Goal: Transaction & Acquisition: Obtain resource

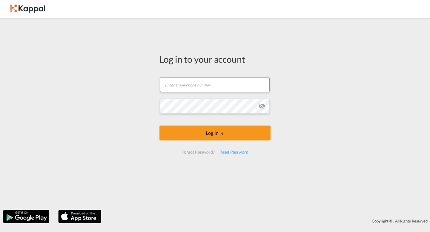
click at [185, 88] on body "Analytics Dashboard Rate Search Enquiries Quotes Bookings" at bounding box center [215, 116] width 430 height 232
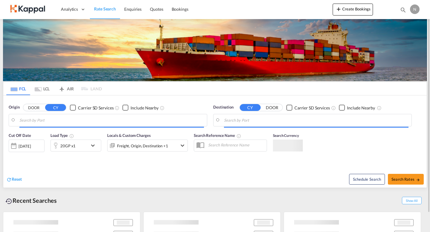
type input "[PERSON_NAME] ([PERSON_NAME]), [GEOGRAPHIC_DATA]"
type input "[PERSON_NAME], BRSSZ"
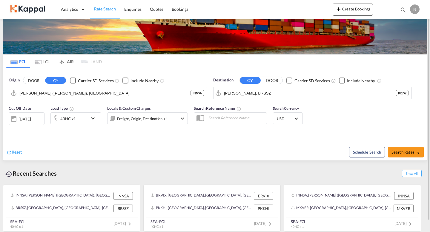
scroll to position [28, 0]
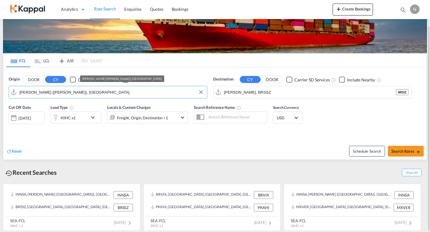
click at [97, 94] on input "[PERSON_NAME] ([PERSON_NAME]), [GEOGRAPHIC_DATA]" at bounding box center [111, 92] width 185 height 9
click at [201, 92] on button "Clear Input" at bounding box center [201, 92] width 9 height 9
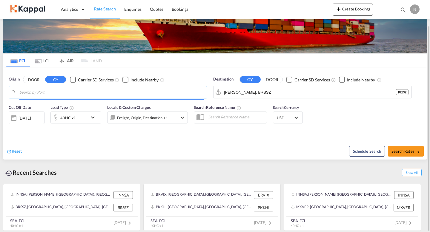
click at [170, 91] on input "Search by Port" at bounding box center [111, 92] width 185 height 9
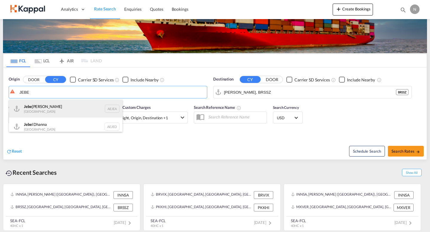
click at [97, 112] on div "Jebe l Ali [GEOGRAPHIC_DATA] AEJEA" at bounding box center [66, 109] width 114 height 18
type input "[GEOGRAPHIC_DATA], [GEOGRAPHIC_DATA]"
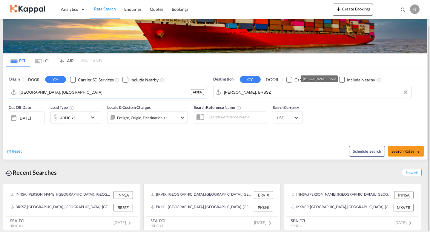
click at [275, 91] on input "[PERSON_NAME], BRSSZ" at bounding box center [316, 92] width 185 height 9
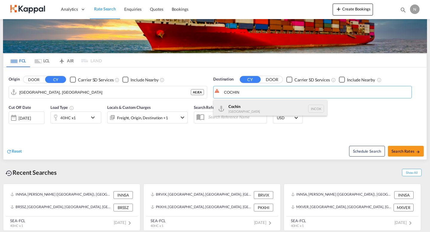
click at [302, 108] on div "Cochin [GEOGRAPHIC_DATA] INCOK" at bounding box center [271, 109] width 114 height 18
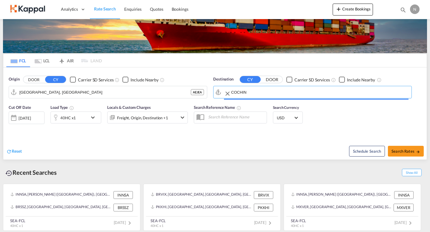
type input "Cochin, INCOK"
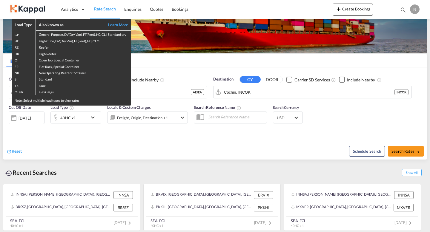
click at [183, 140] on div "Load Type Also known as Learn More GP General Purpose, DV(Dry Van), FT(Feet), H…" at bounding box center [215, 116] width 430 height 232
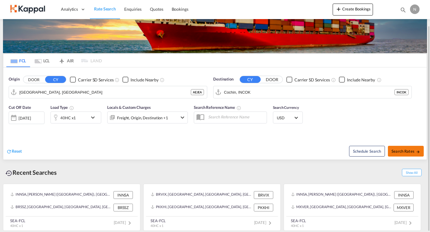
click at [397, 153] on span "Search Rates" at bounding box center [406, 151] width 29 height 5
type input "AEJEA to INCOK / [DATE]"
